Goal: Information Seeking & Learning: Learn about a topic

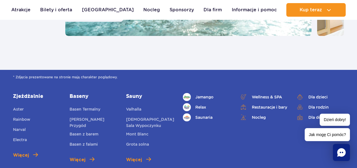
scroll to position [779, 0]
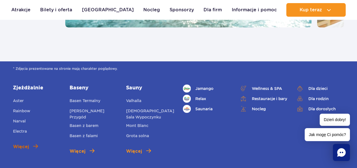
click at [25, 148] on span "Więcej" at bounding box center [21, 146] width 16 height 7
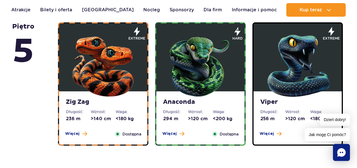
scroll to position [421, 0]
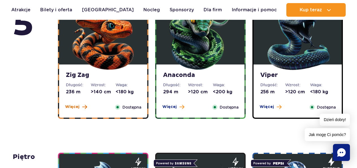
click at [75, 107] on span "Więcej" at bounding box center [72, 107] width 14 height 6
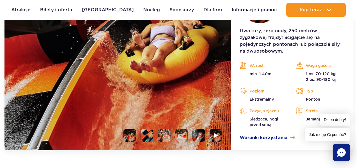
scroll to position [593, 0]
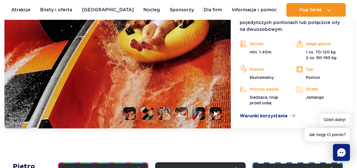
click at [129, 114] on li at bounding box center [129, 113] width 13 height 13
click at [147, 113] on li at bounding box center [146, 113] width 13 height 13
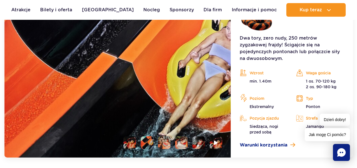
scroll to position [540, 0]
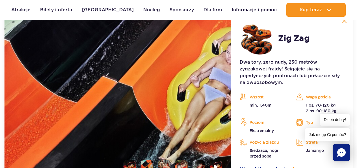
click at [149, 101] on img at bounding box center [117, 96] width 226 height 169
click at [165, 164] on li at bounding box center [164, 166] width 13 height 13
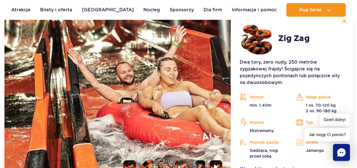
click at [181, 163] on li at bounding box center [181, 166] width 13 height 13
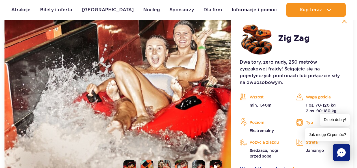
click at [198, 163] on li at bounding box center [198, 166] width 13 height 13
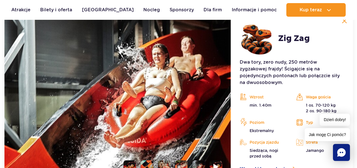
click at [216, 165] on img at bounding box center [215, 166] width 5 height 6
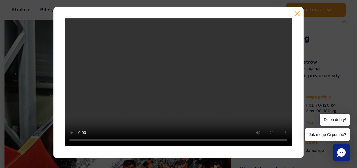
click at [296, 13] on button "button" at bounding box center [297, 14] width 6 height 6
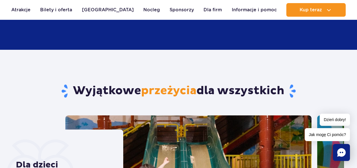
scroll to position [377, 0]
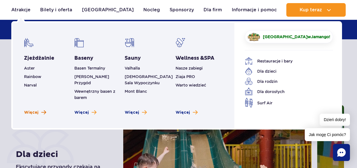
click at [35, 110] on span "Więcej" at bounding box center [31, 113] width 14 height 6
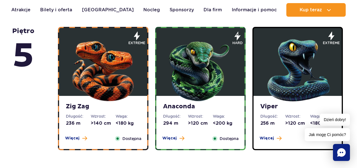
scroll to position [406, 0]
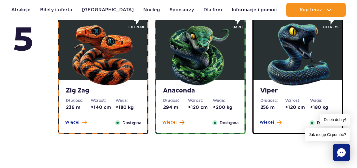
click at [170, 123] on span "Więcej" at bounding box center [169, 122] width 14 height 6
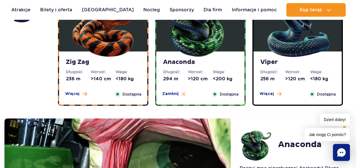
scroll to position [432, 0]
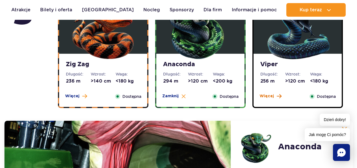
click at [265, 96] on span "Więcej" at bounding box center [266, 96] width 14 height 6
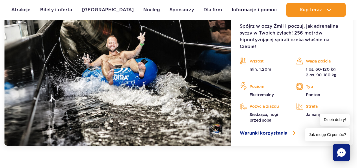
scroll to position [564, 0]
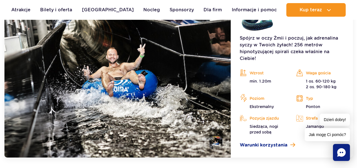
click at [106, 101] on img at bounding box center [117, 72] width 226 height 169
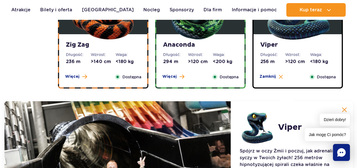
scroll to position [440, 0]
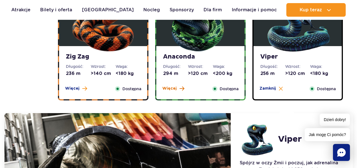
click at [171, 88] on span "Więcej" at bounding box center [169, 89] width 14 height 6
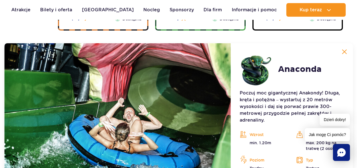
scroll to position [519, 0]
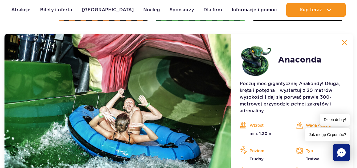
click at [125, 114] on img at bounding box center [117, 122] width 226 height 176
click at [346, 42] on img at bounding box center [343, 42] width 5 height 5
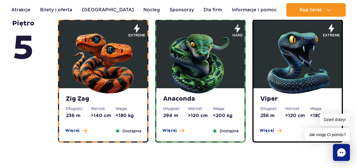
scroll to position [424, 0]
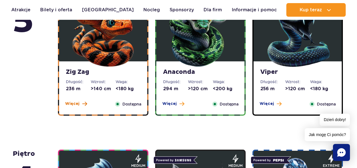
click at [69, 104] on span "Więcej" at bounding box center [72, 104] width 14 height 6
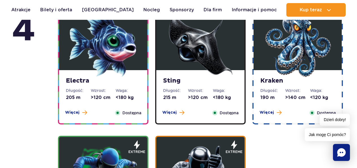
scroll to position [0, 0]
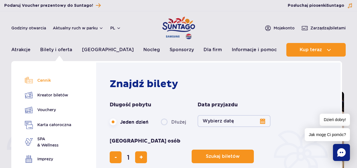
click at [44, 80] on link "Cennik" at bounding box center [48, 80] width 46 height 8
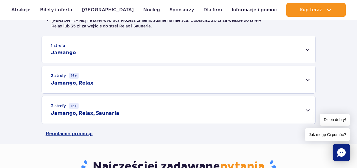
scroll to position [174, 0]
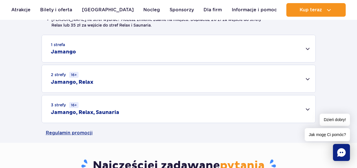
click at [307, 79] on div "2 strefy 16+ Jamango, Relax" at bounding box center [178, 78] width 273 height 27
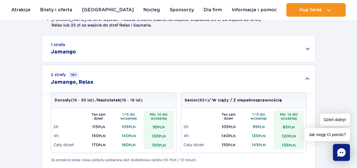
click at [307, 79] on div "2 strefy 16+ Jamango, Relax" at bounding box center [178, 78] width 273 height 27
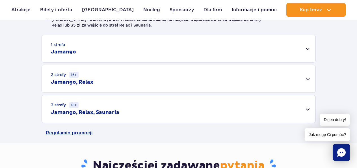
click at [307, 79] on div "2 strefy 16+ Jamango, Relax" at bounding box center [178, 78] width 273 height 27
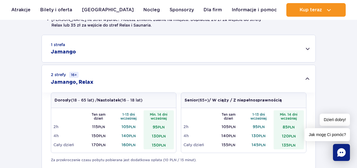
click at [307, 79] on div "2 strefy 16+ Jamango, Relax" at bounding box center [178, 78] width 273 height 27
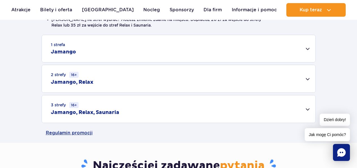
click at [307, 108] on div "3 strefy 16+ Jamango, Relax, Saunaria" at bounding box center [178, 108] width 273 height 27
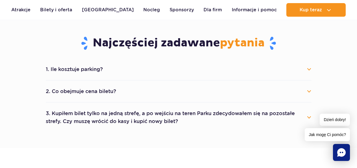
scroll to position [374, 0]
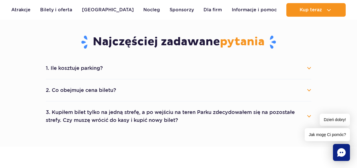
click at [309, 90] on button "2. Co obejmuje cena biletu?" at bounding box center [178, 90] width 265 height 12
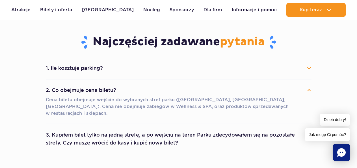
click at [308, 89] on button "2. Co obejmuje cena biletu?" at bounding box center [178, 90] width 265 height 12
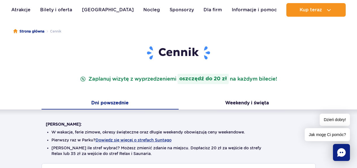
scroll to position [29, 0]
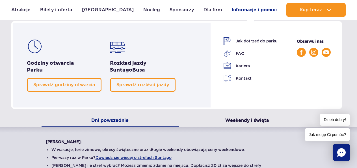
click at [254, 6] on link "Informacje i pomoc" at bounding box center [253, 10] width 45 height 14
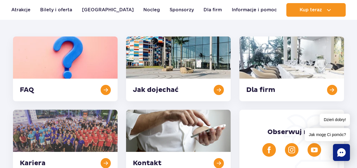
scroll to position [139, 0]
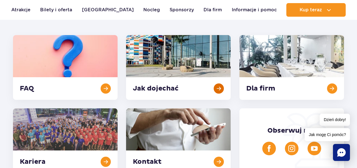
click at [191, 84] on link at bounding box center [178, 67] width 104 height 65
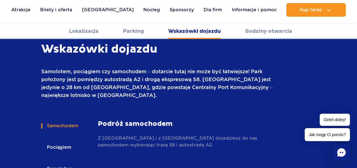
scroll to position [770, 0]
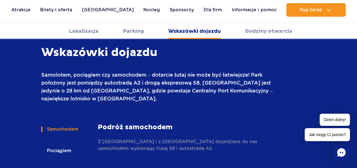
click at [80, 30] on link "Lokalizacja" at bounding box center [84, 31] width 30 height 16
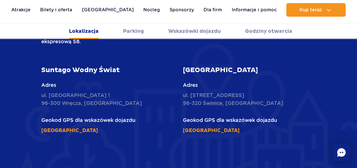
scroll to position [193, 0]
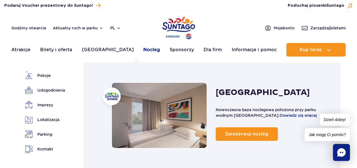
click at [143, 49] on link "Nocleg" at bounding box center [151, 50] width 17 height 14
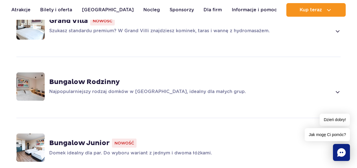
scroll to position [439, 0]
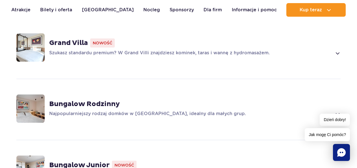
click at [80, 161] on strong "Bungalow Junior" at bounding box center [79, 165] width 60 height 8
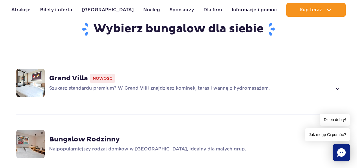
scroll to position [416, 0]
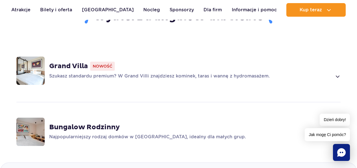
click at [72, 62] on strong "Grand Villa" at bounding box center [68, 66] width 39 height 8
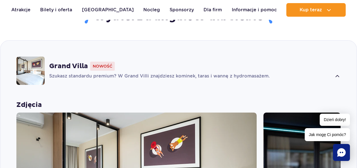
scroll to position [421, 0]
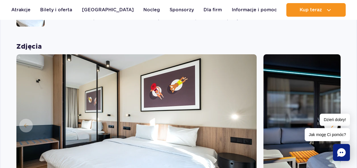
scroll to position [518, 0]
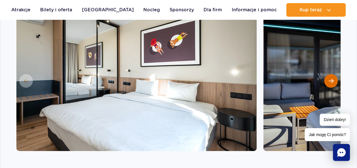
click at [330, 78] on span "Następny slajd" at bounding box center [330, 80] width 5 height 5
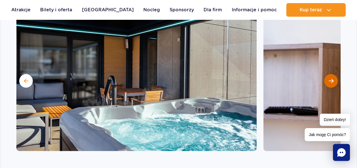
click at [330, 78] on span "Następny slajd" at bounding box center [330, 80] width 5 height 5
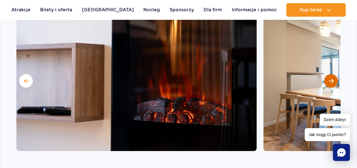
click at [330, 78] on span "Następny slajd" at bounding box center [330, 80] width 5 height 5
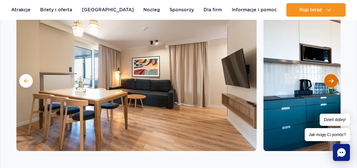
click at [330, 78] on span "Następny slajd" at bounding box center [330, 80] width 5 height 5
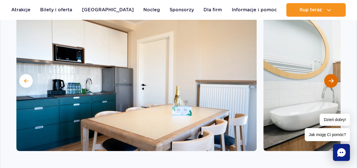
click at [330, 78] on span "Następny slajd" at bounding box center [330, 80] width 5 height 5
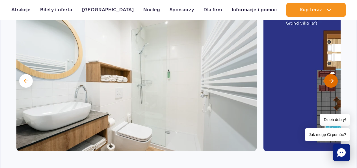
click at [330, 78] on span "Następny slajd" at bounding box center [330, 80] width 5 height 5
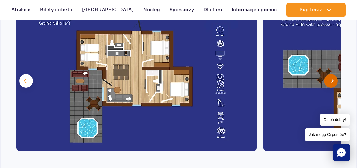
click at [330, 78] on span "Następny slajd" at bounding box center [330, 80] width 5 height 5
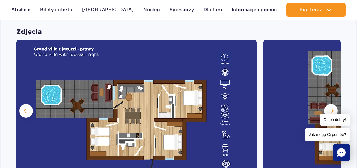
scroll to position [491, 0]
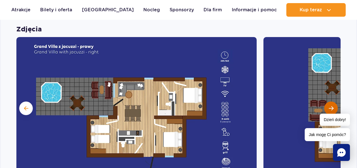
click at [328, 106] on span "Następny slajd" at bounding box center [330, 108] width 5 height 5
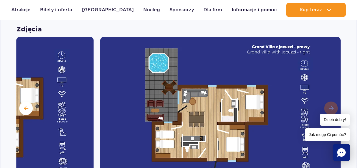
click at [328, 100] on img at bounding box center [220, 107] width 240 height 141
click at [25, 106] on span at bounding box center [26, 108] width 4 height 5
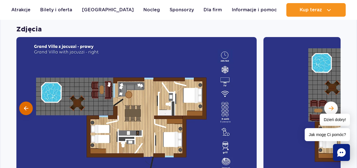
click at [25, 106] on span at bounding box center [26, 108] width 4 height 5
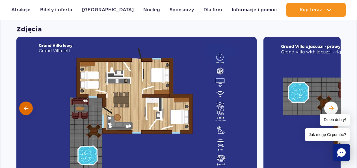
click at [25, 106] on span at bounding box center [26, 108] width 4 height 5
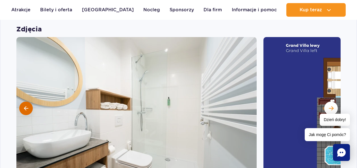
click at [25, 106] on span at bounding box center [26, 108] width 4 height 5
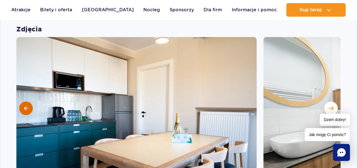
click at [25, 106] on span at bounding box center [26, 108] width 4 height 5
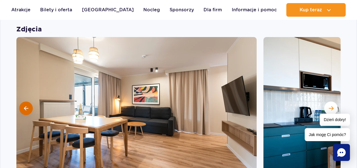
click at [25, 106] on span at bounding box center [26, 108] width 4 height 5
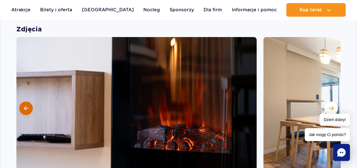
click at [25, 106] on span at bounding box center [26, 108] width 4 height 5
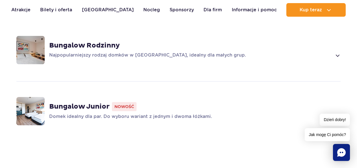
scroll to position [834, 0]
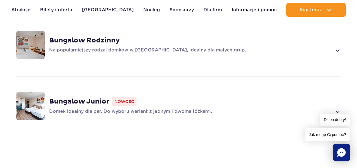
click at [100, 36] on strong "Bungalow Rodzinny" at bounding box center [84, 40] width 71 height 8
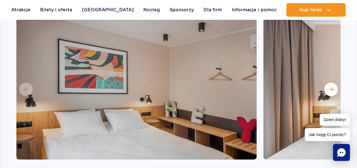
scroll to position [613, 0]
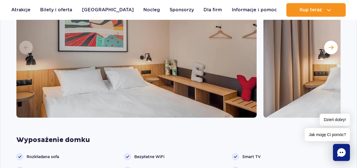
click at [201, 59] on img at bounding box center [136, 46] width 240 height 141
click at [104, 77] on img at bounding box center [136, 46] width 240 height 141
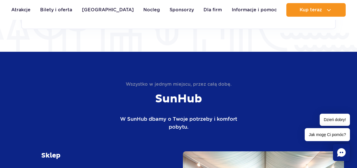
scroll to position [0, 0]
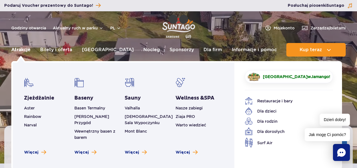
click at [23, 49] on link "Atrakcje" at bounding box center [20, 50] width 19 height 14
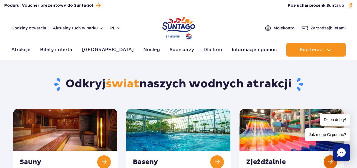
click at [276, 158] on link at bounding box center [291, 140] width 104 height 65
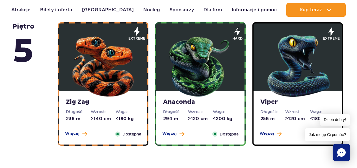
scroll to position [399, 0]
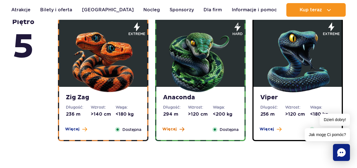
click at [179, 129] on span at bounding box center [181, 128] width 5 height 5
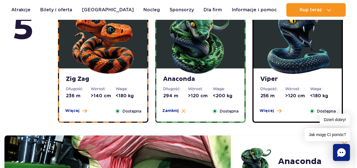
scroll to position [410, 0]
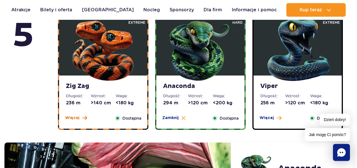
click at [77, 119] on span "Więcej" at bounding box center [72, 118] width 14 height 6
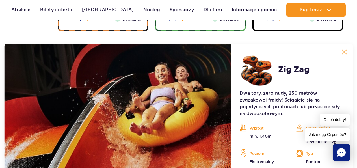
scroll to position [519, 0]
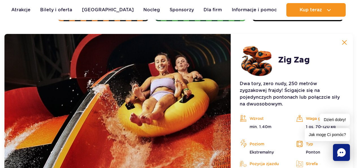
click at [345, 42] on img at bounding box center [343, 42] width 5 height 5
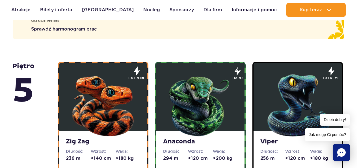
scroll to position [346, 0]
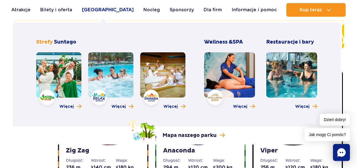
click at [100, 7] on link "[GEOGRAPHIC_DATA]" at bounding box center [108, 10] width 52 height 14
